Goal: Find specific page/section: Find specific page/section

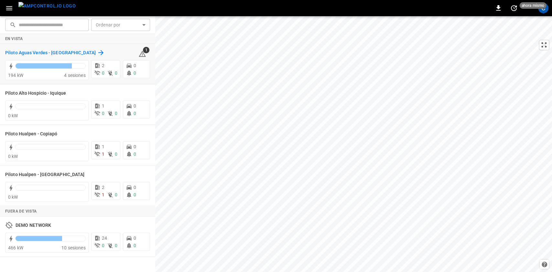
click at [69, 53] on h6 "Piloto Aguas Verdes - [GEOGRAPHIC_DATA]" at bounding box center [50, 52] width 91 height 7
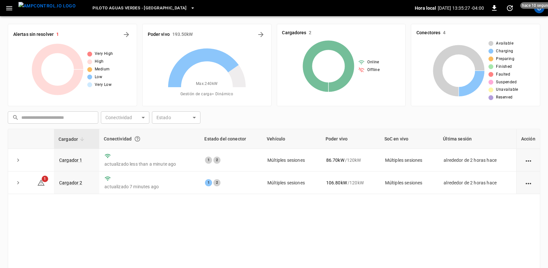
click at [15, 8] on button "button" at bounding box center [9, 8] width 13 height 12
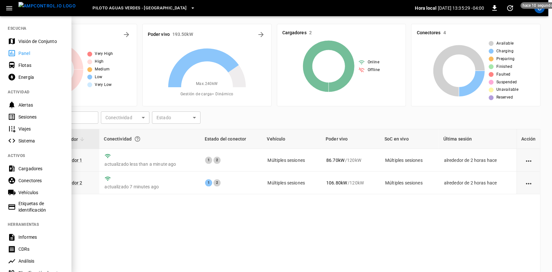
click at [25, 79] on div "Energía" at bounding box center [40, 77] width 45 height 6
